Goal: Task Accomplishment & Management: Use online tool/utility

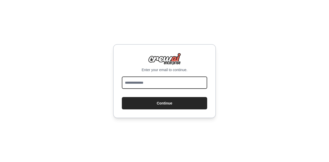
click at [145, 84] on input "email" at bounding box center [164, 83] width 85 height 12
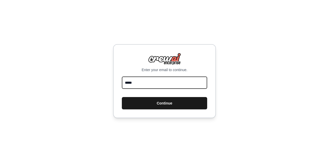
type input "**********"
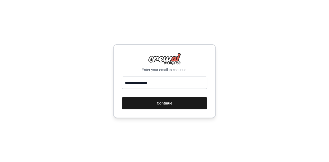
click at [157, 100] on button "Continue" at bounding box center [164, 103] width 85 height 12
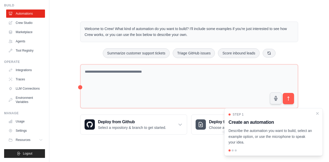
scroll to position [22, 0]
click at [29, 140] on span "Resources" at bounding box center [23, 140] width 15 height 4
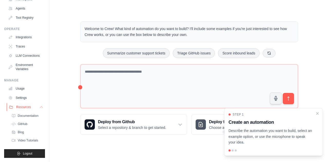
scroll to position [55, 0]
click at [23, 116] on span "Documentation" at bounding box center [28, 116] width 21 height 4
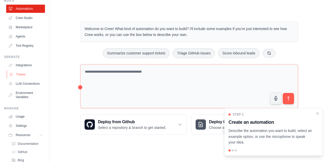
scroll to position [4, 0]
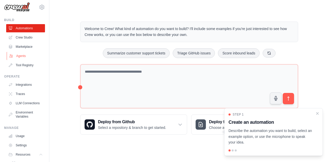
click at [24, 56] on link "Agents" at bounding box center [26, 56] width 39 height 8
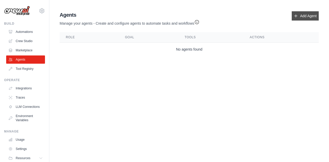
click at [304, 17] on link "Add Agent" at bounding box center [305, 15] width 27 height 9
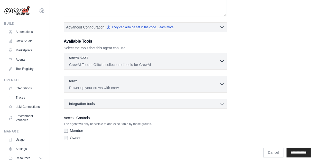
scroll to position [112, 0]
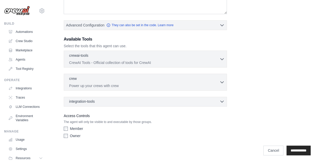
click at [216, 102] on div "integration-tools 0 selected" at bounding box center [146, 101] width 155 height 5
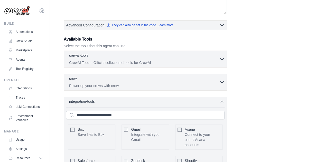
click at [216, 102] on div "integration-tools 0 selected" at bounding box center [146, 101] width 155 height 5
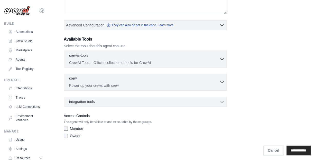
click at [221, 81] on icon "button" at bounding box center [221, 81] width 5 height 5
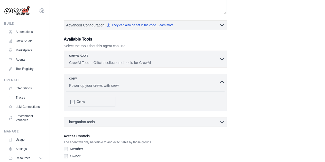
click at [147, 84] on p "Power up your crews with crew" at bounding box center [144, 85] width 150 height 5
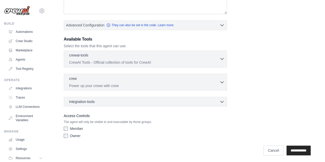
click at [116, 60] on p "CrewAI Tools - Official collection of tools for CrewAI" at bounding box center [144, 62] width 150 height 5
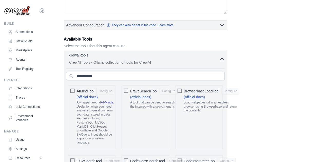
click at [212, 60] on p "CrewAI Tools - Official collection of tools for CrewAI" at bounding box center [144, 62] width 150 height 5
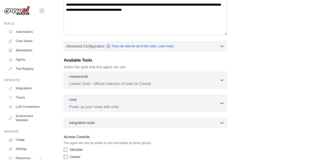
scroll to position [61, 0]
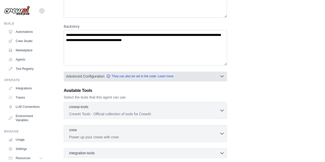
click at [219, 74] on icon "button" at bounding box center [221, 76] width 5 height 5
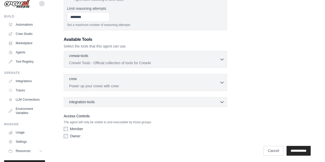
scroll to position [0, 0]
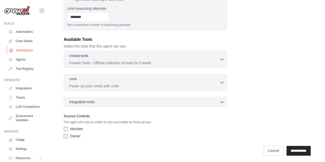
click at [23, 51] on link "Marketplace" at bounding box center [26, 50] width 39 height 8
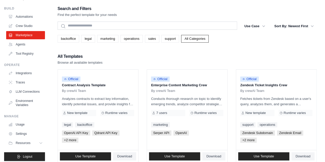
scroll to position [22, 0]
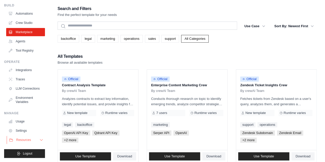
click at [28, 140] on span "Resources" at bounding box center [23, 140] width 15 height 4
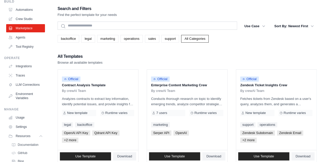
scroll to position [55, 0]
